Goal: Transaction & Acquisition: Purchase product/service

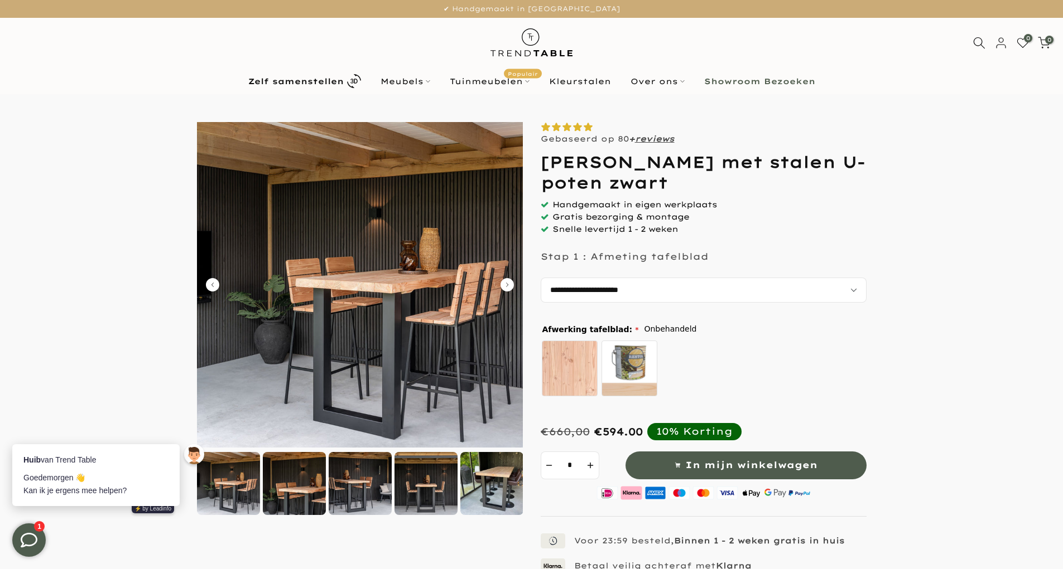
click at [507, 283] on icon "Carousel Next Arrow" at bounding box center [506, 284] width 13 height 13
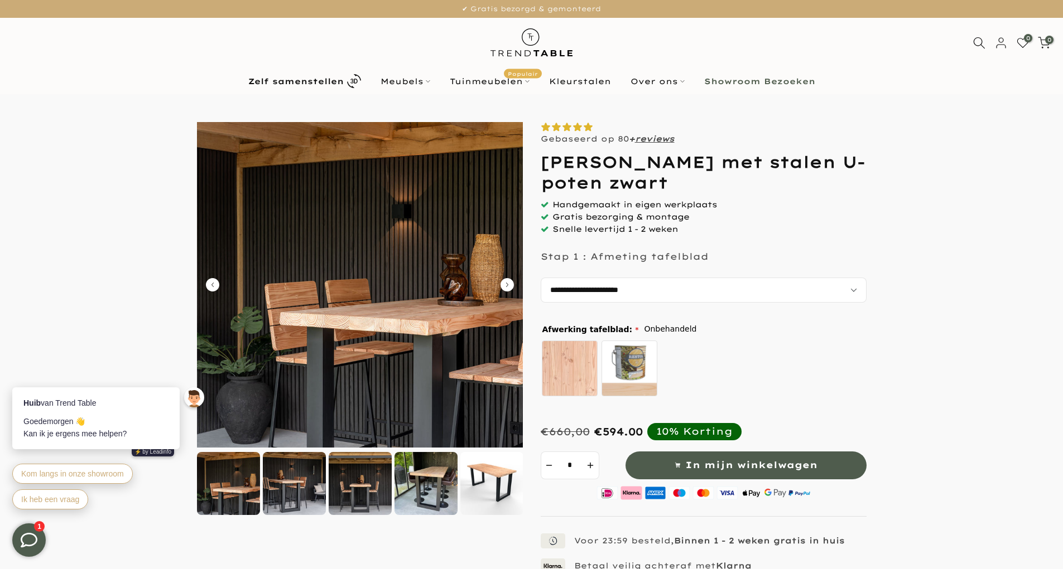
click at [507, 283] on icon "Carousel Next Arrow" at bounding box center [506, 284] width 13 height 13
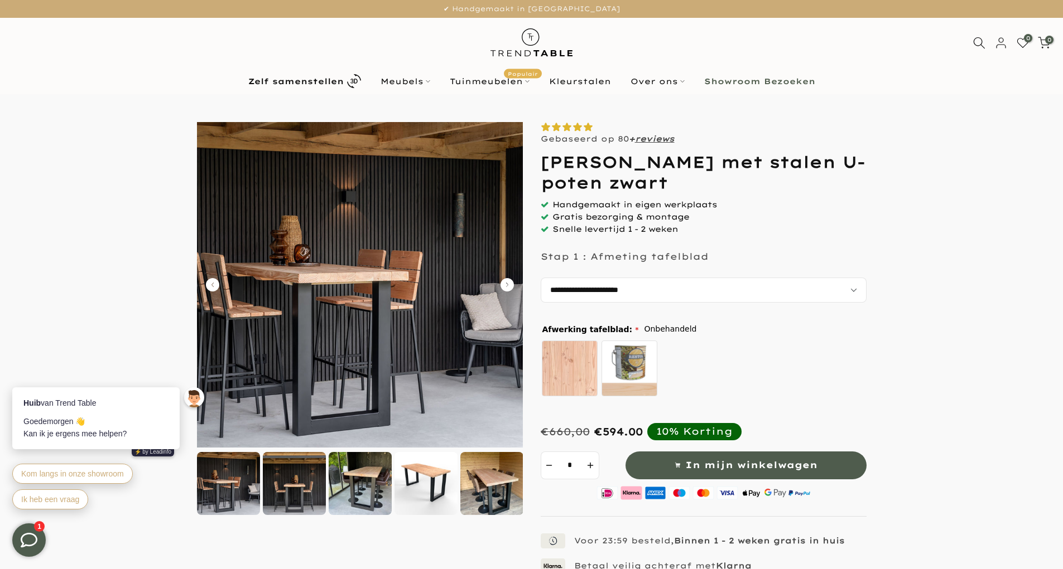
click at [507, 283] on icon "Carousel Next Arrow" at bounding box center [506, 284] width 13 height 13
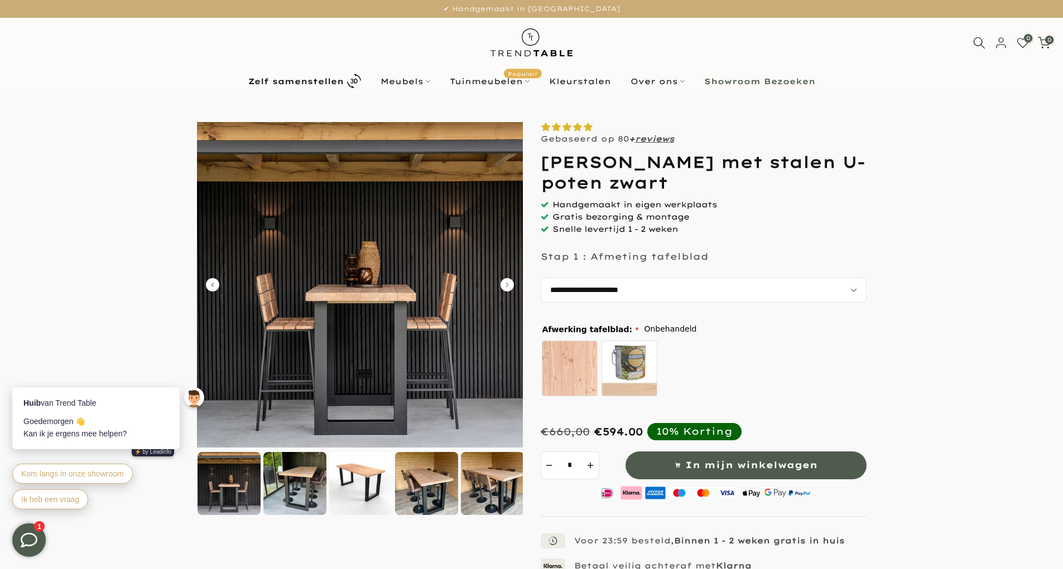
click at [507, 283] on icon "Carousel Next Arrow" at bounding box center [506, 284] width 13 height 13
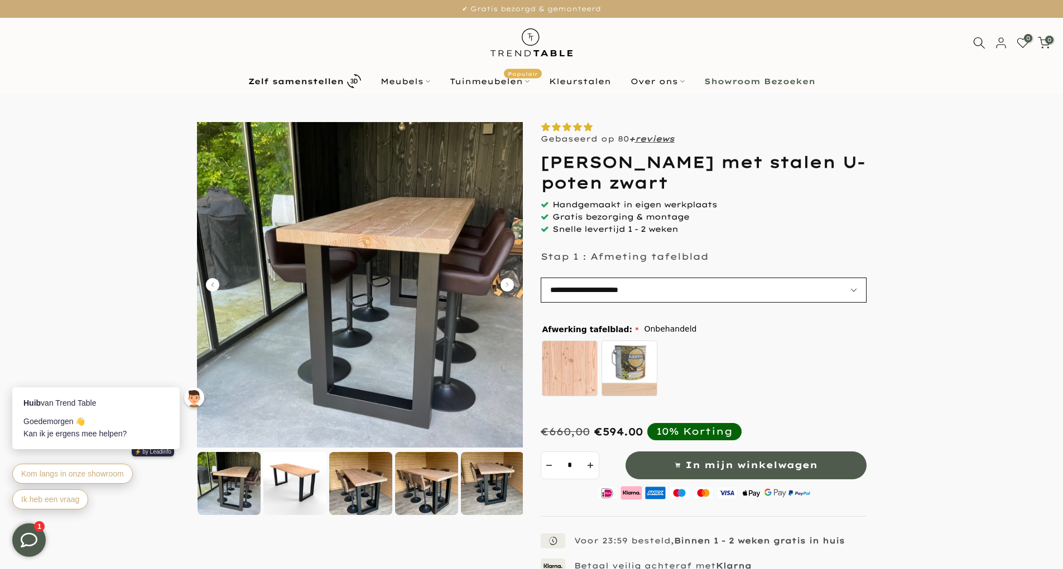
click at [852, 287] on select "**********" at bounding box center [703, 290] width 326 height 25
click at [851, 287] on select "**********" at bounding box center [703, 290] width 326 height 25
click at [508, 283] on icon "Carousel Next Arrow" at bounding box center [506, 284] width 13 height 13
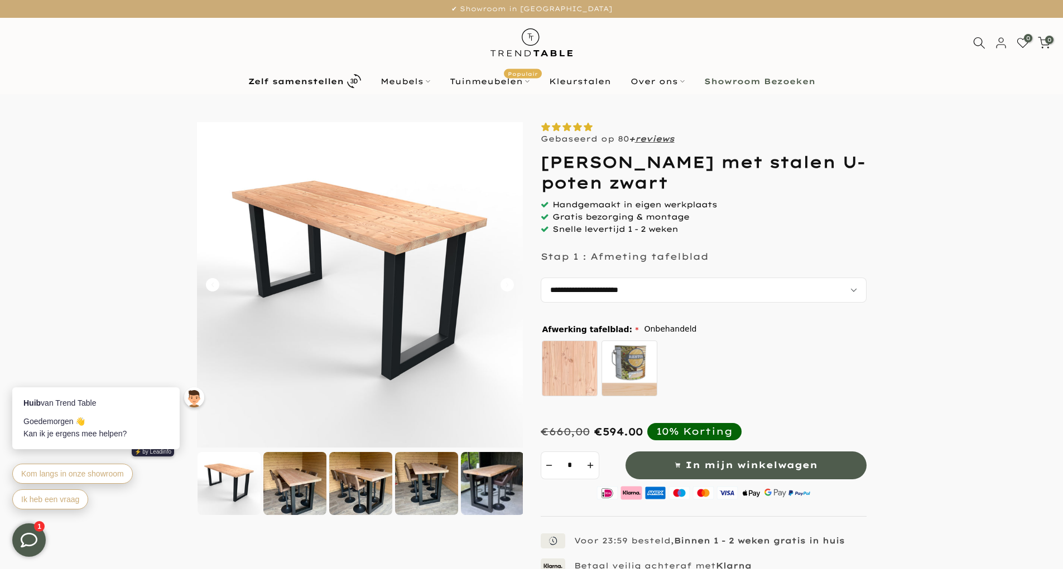
click at [508, 283] on icon "Carousel Next Arrow" at bounding box center [506, 284] width 13 height 13
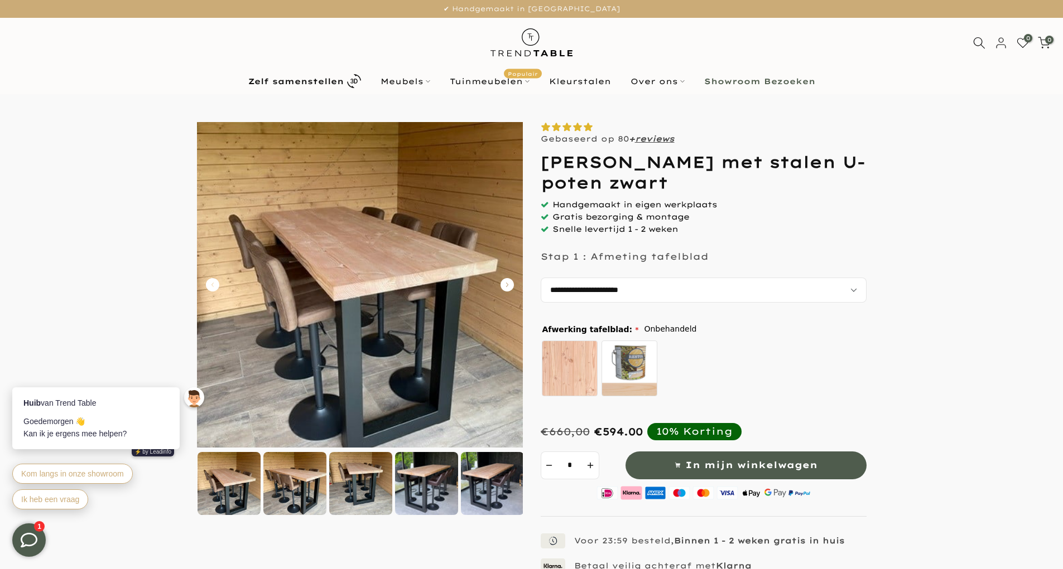
click at [509, 283] on icon "Carousel Next Arrow" at bounding box center [506, 284] width 13 height 13
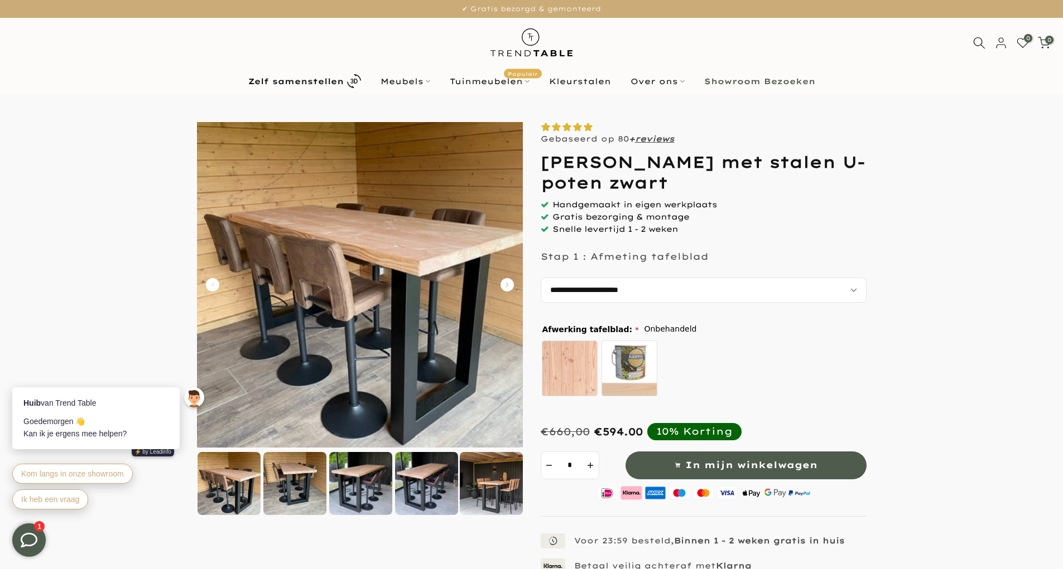
click at [509, 283] on icon "Carousel Next Arrow" at bounding box center [506, 284] width 13 height 13
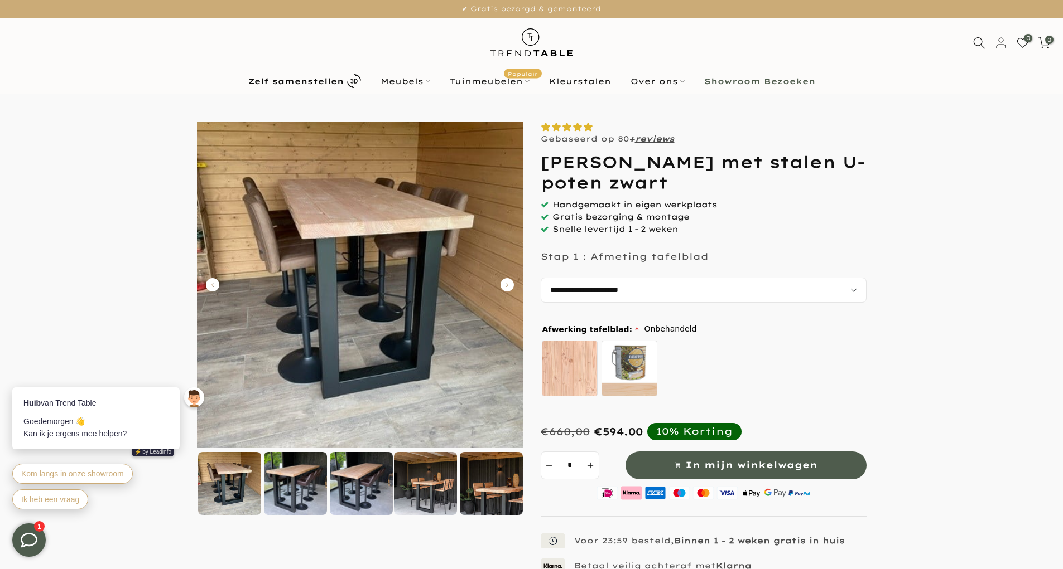
click at [509, 283] on icon "Carousel Next Arrow" at bounding box center [506, 284] width 13 height 13
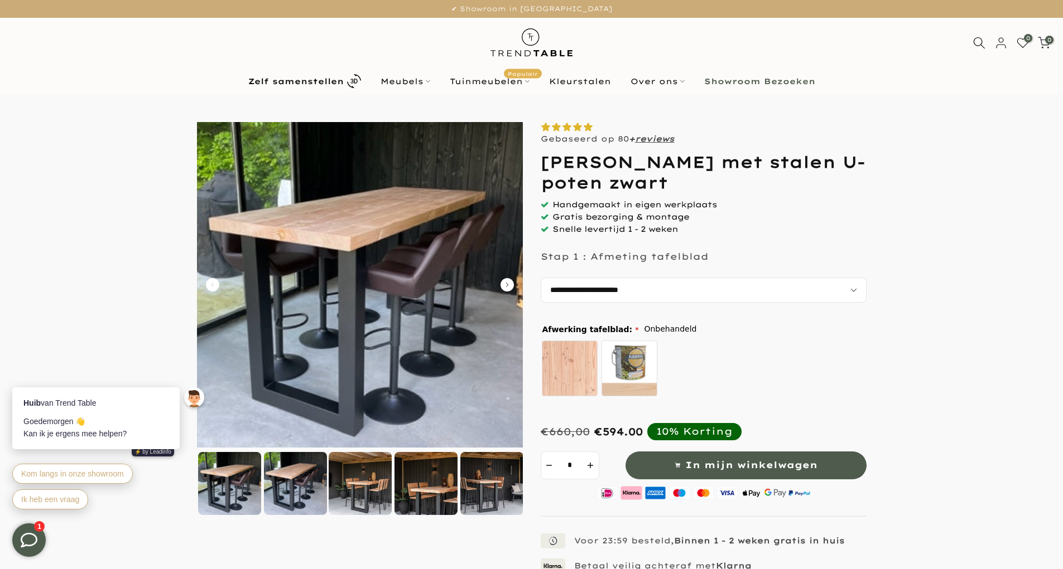
click at [509, 283] on icon "Carousel Next Arrow" at bounding box center [506, 284] width 13 height 13
